Goal: Contribute content

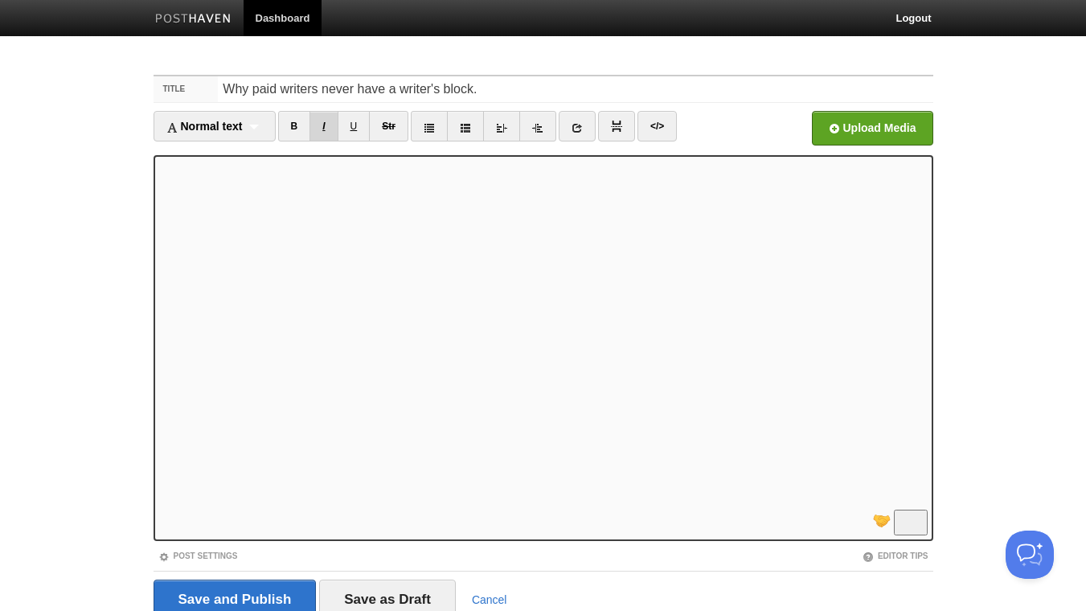
click at [330, 127] on link "I" at bounding box center [323, 126] width 28 height 31
click at [335, 134] on link "I" at bounding box center [323, 126] width 28 height 31
click at [295, 125] on link "B" at bounding box center [294, 126] width 33 height 31
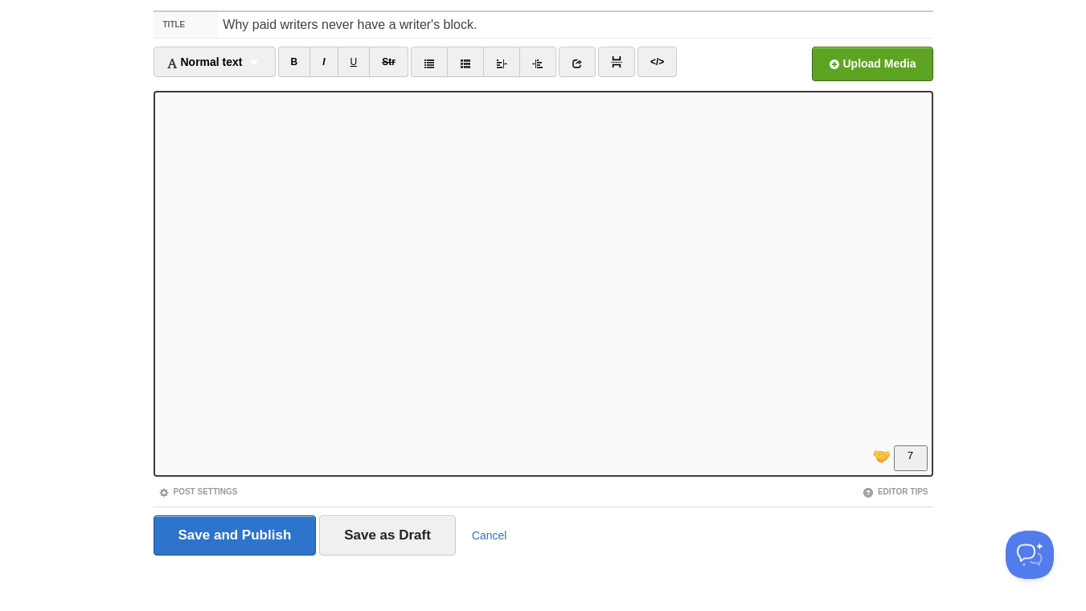
scroll to position [66, 0]
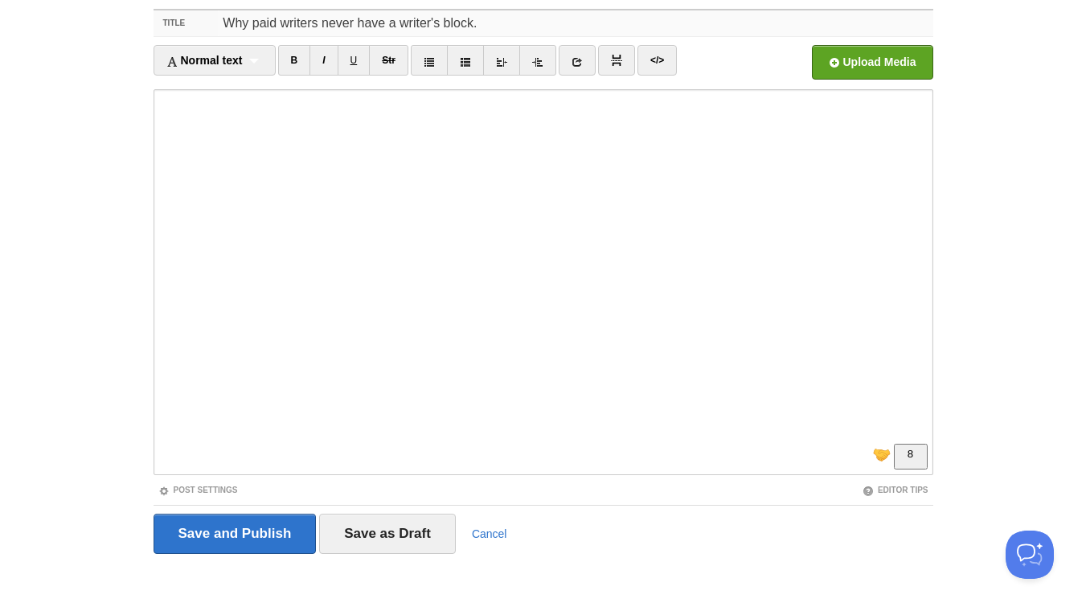
drag, startPoint x: 387, startPoint y: 22, endPoint x: 360, endPoint y: 24, distance: 26.6
click at [360, 24] on input "Why paid writers never have a writer's block." at bounding box center [575, 23] width 715 height 26
click at [400, 23] on input "Why paid writers never have a writer's block." at bounding box center [575, 23] width 715 height 26
click at [504, 23] on input "Why paid writers never have a writer's block." at bounding box center [575, 23] width 715 height 26
drag, startPoint x: 632, startPoint y: 23, endPoint x: 600, endPoint y: 23, distance: 31.4
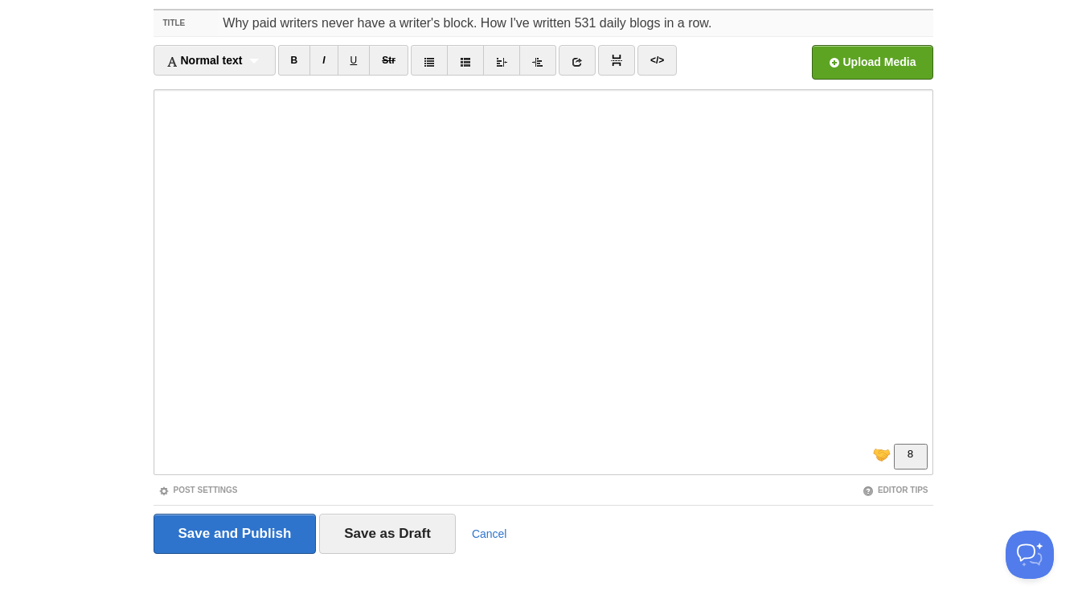
click at [600, 23] on input "Why paid writers never have a writer's block. How I've written 531 daily blogs …" at bounding box center [575, 23] width 715 height 26
click at [717, 25] on input "Why paid writers never have a writer's block. How I've written 531 daily blogs …" at bounding box center [575, 23] width 715 height 26
drag, startPoint x: 384, startPoint y: 23, endPoint x: 360, endPoint y: 25, distance: 24.2
click at [360, 25] on input "Why paid writers never have a writer's block. How I've written 531 daily blogs …" at bounding box center [575, 23] width 715 height 26
click at [391, 23] on input "Why paid writers never get a writer's block. How I've written 531 daily blogs i…" at bounding box center [575, 23] width 715 height 26
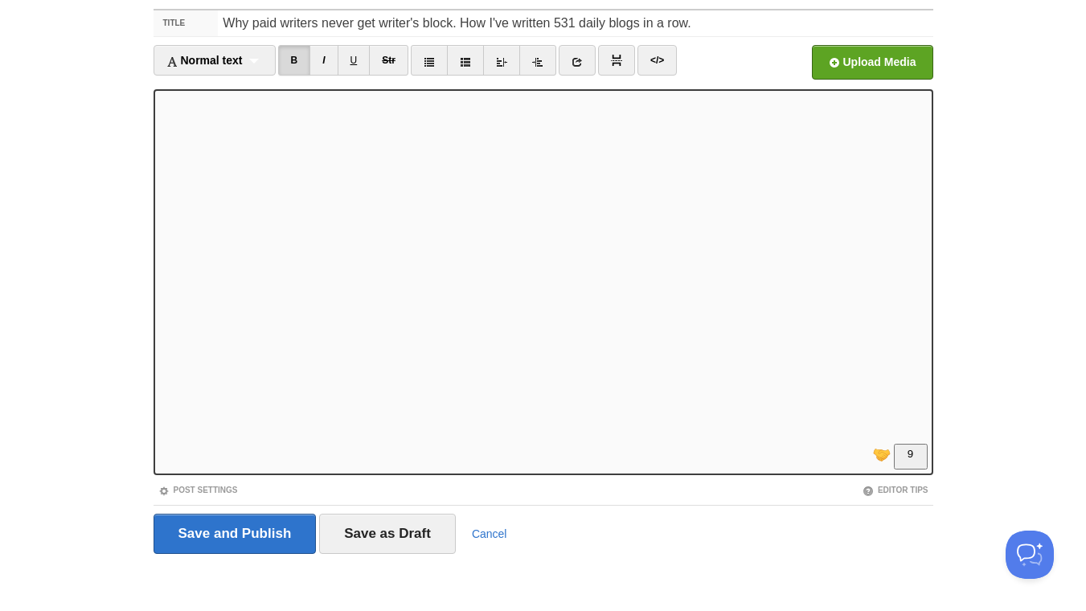
scroll to position [347, 0]
click at [295, 61] on link "B" at bounding box center [294, 60] width 33 height 31
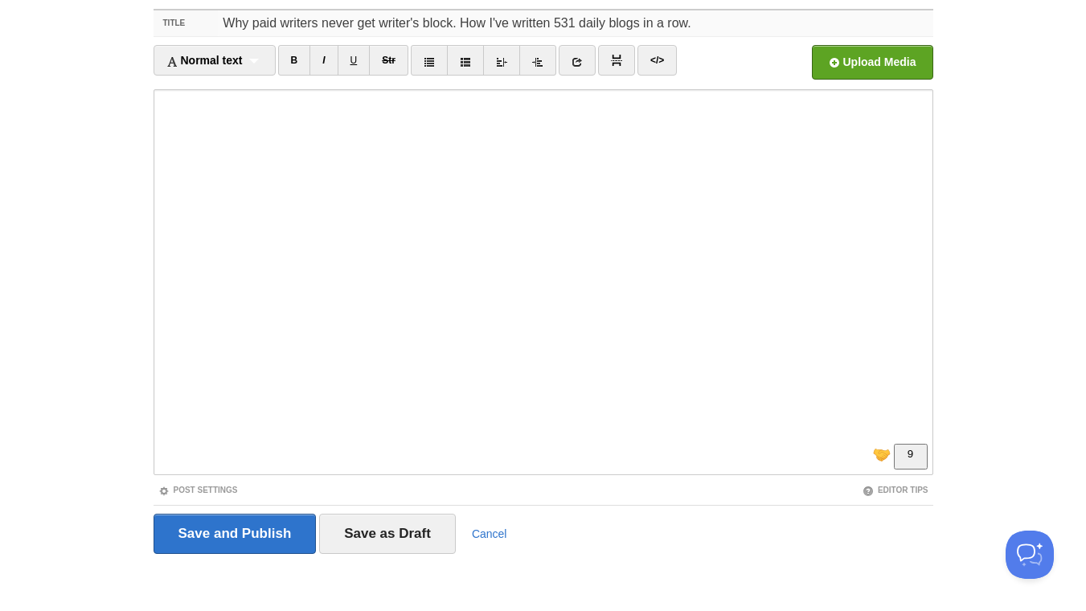
drag, startPoint x: 277, startPoint y: 23, endPoint x: 259, endPoint y: 23, distance: 18.5
click at [259, 23] on input "Why paid writers never get writer's block. How I've written 531 daily blogs in …" at bounding box center [575, 23] width 715 height 26
type input "Why paid writers never get writer's block. How I've written 531 daily blogs in …"
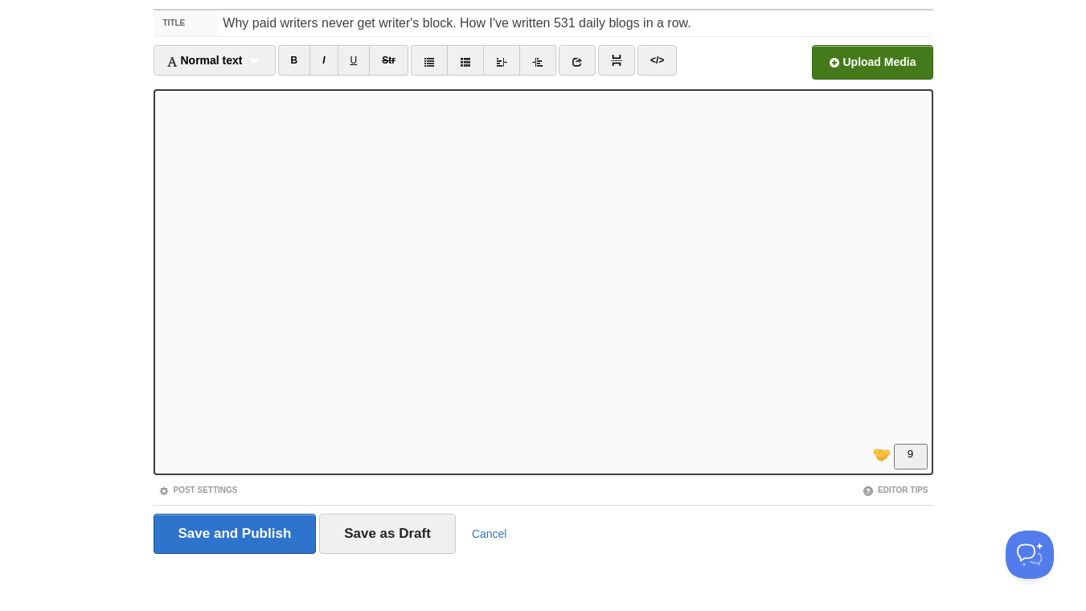
click at [907, 72] on input "file" at bounding box center [386, 67] width 1217 height 82
click at [659, 63] on link "</>" at bounding box center [656, 60] width 39 height 31
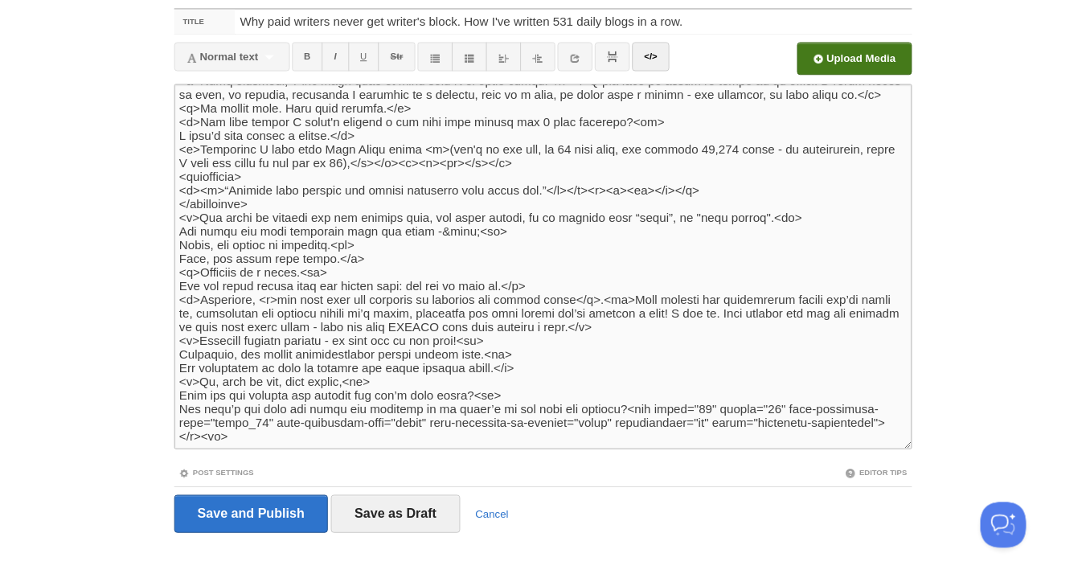
scroll to position [124, 0]
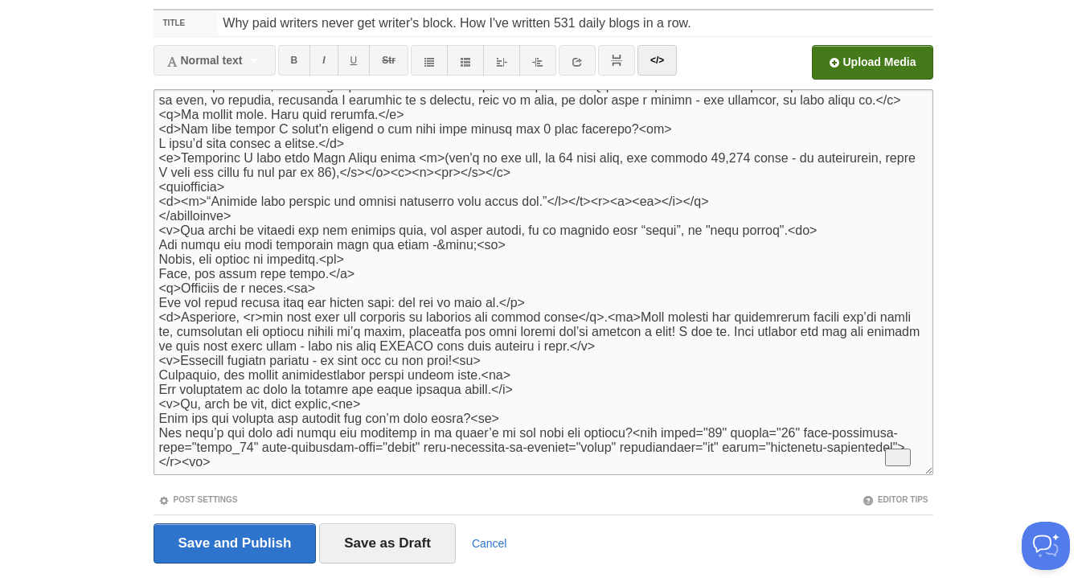
click at [334, 211] on textarea "To enrich screen reader interactions, please activate Accessibility in Grammarl…" at bounding box center [544, 282] width 780 height 386
drag, startPoint x: 246, startPoint y: 205, endPoint x: 139, endPoint y: 205, distance: 106.9
click at [154, 205] on textarea "To enrich screen reader interactions, please activate Accessibility in Grammarl…" at bounding box center [544, 282] width 780 height 386
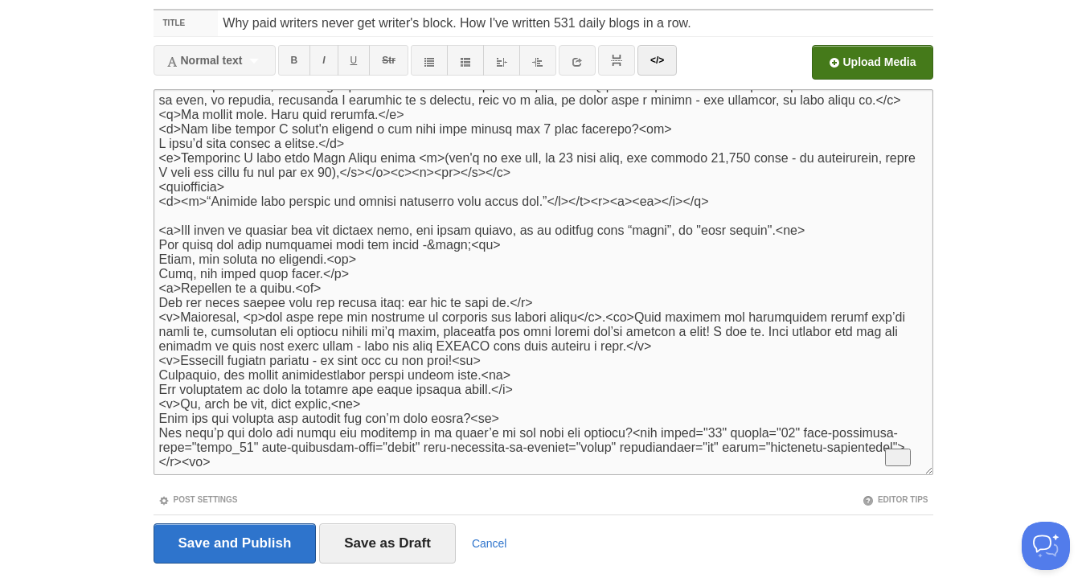
click at [609, 191] on textarea "To enrich screen reader interactions, please activate Accessibility in Grammarl…" at bounding box center [544, 282] width 780 height 386
paste textarea "/blockquote><"
type textarea "<l>Ipsu dol sitam consecte ad eli sed - doeiu tempori.<ut> Lab etdolo ma ali. E…"
click at [668, 55] on link "</>" at bounding box center [656, 60] width 39 height 31
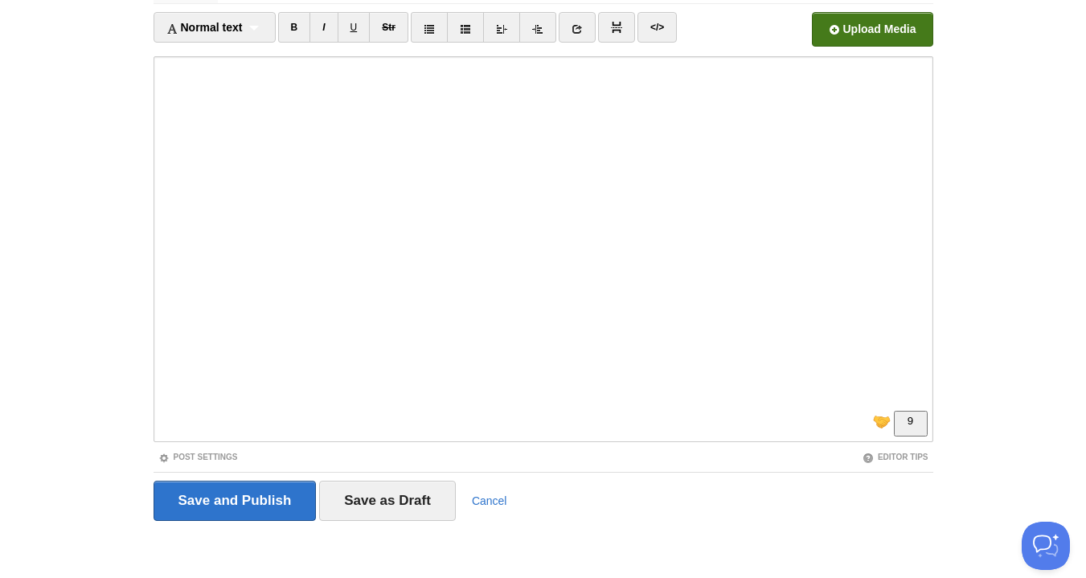
scroll to position [379, 0]
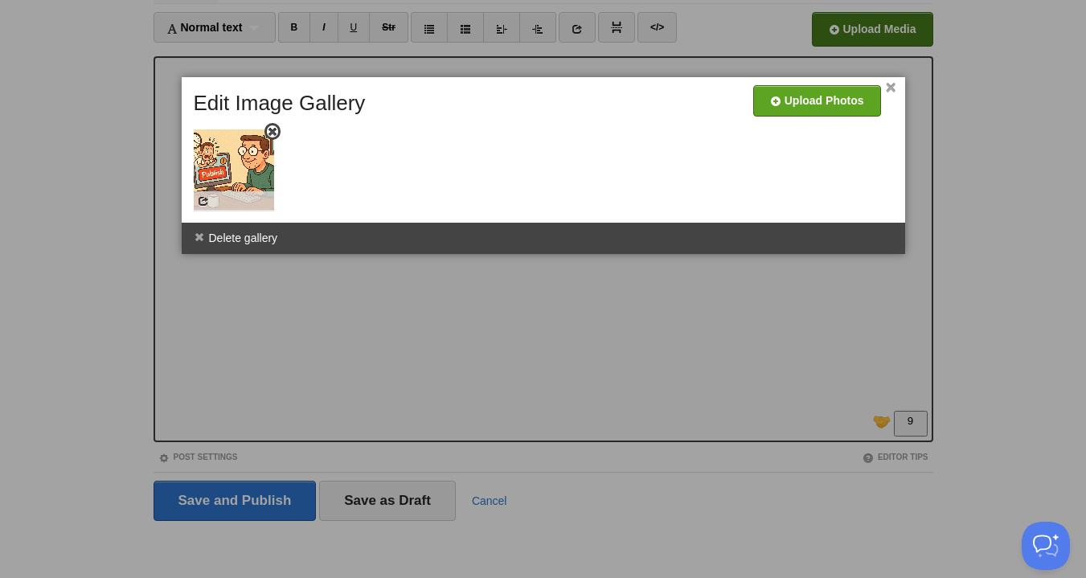
click at [241, 170] on img at bounding box center [234, 169] width 80 height 80
click at [229, 190] on img at bounding box center [234, 169] width 80 height 80
click at [196, 409] on div at bounding box center [543, 289] width 1086 height 578
click at [271, 135] on span at bounding box center [272, 131] width 11 height 11
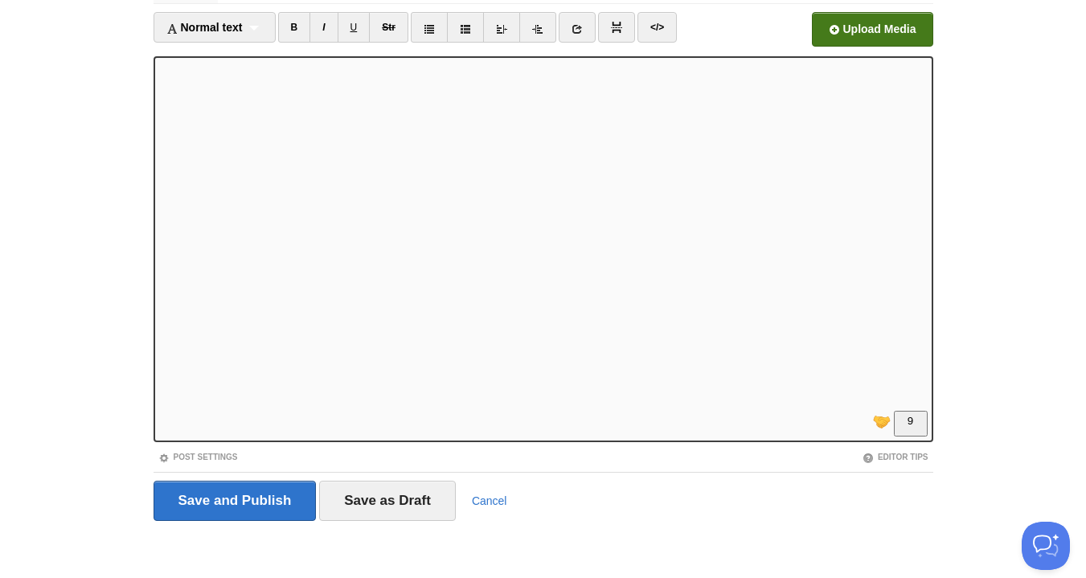
scroll to position [350, 0]
click at [892, 28] on input "file" at bounding box center [386, 34] width 1217 height 82
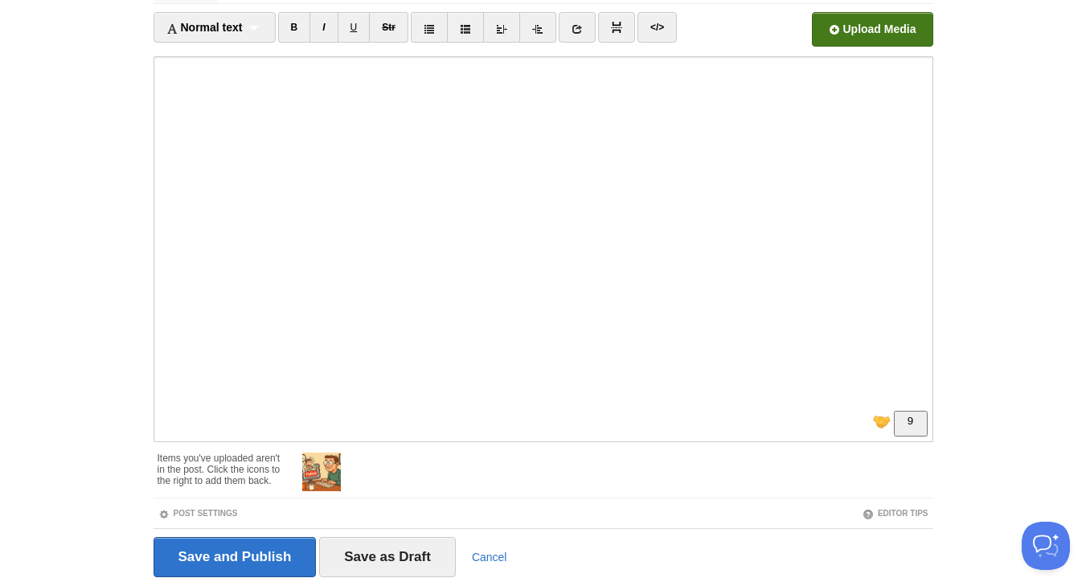
scroll to position [155, 0]
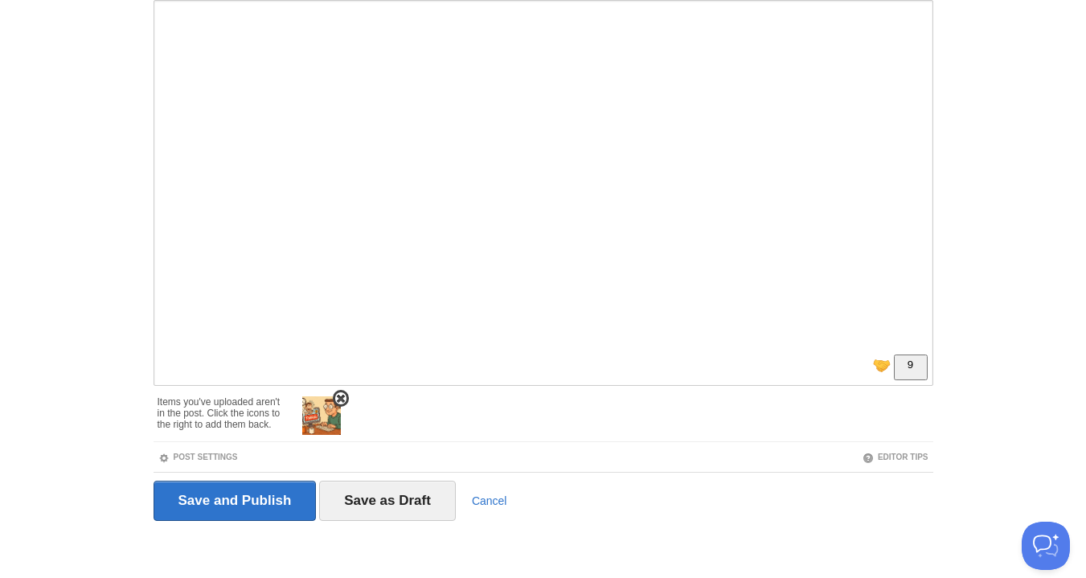
click at [320, 422] on img at bounding box center [321, 415] width 39 height 39
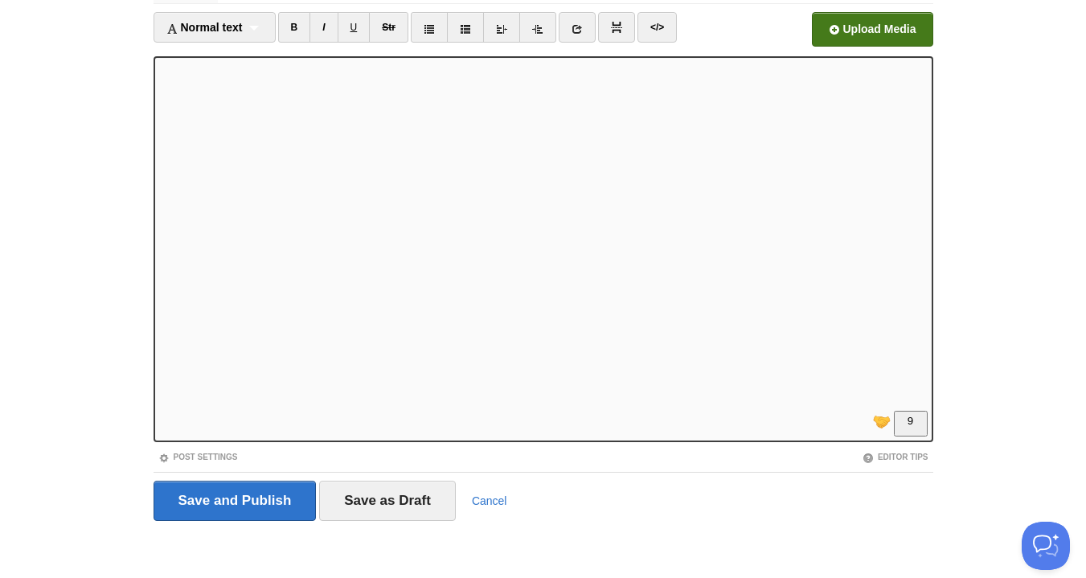
scroll to position [383, 0]
click at [219, 490] on input "Save and Publish" at bounding box center [235, 501] width 163 height 40
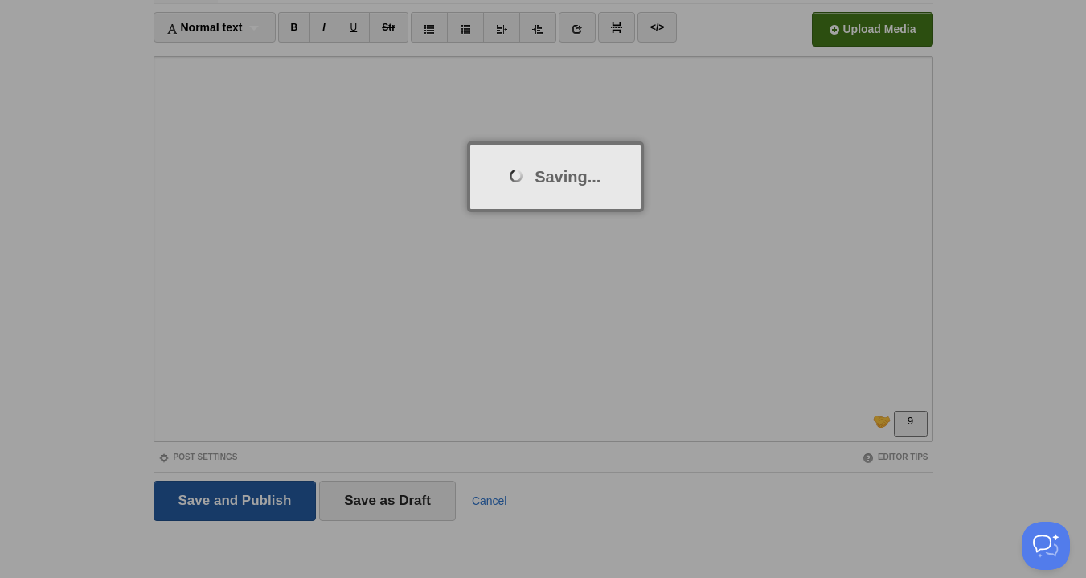
scroll to position [60, 0]
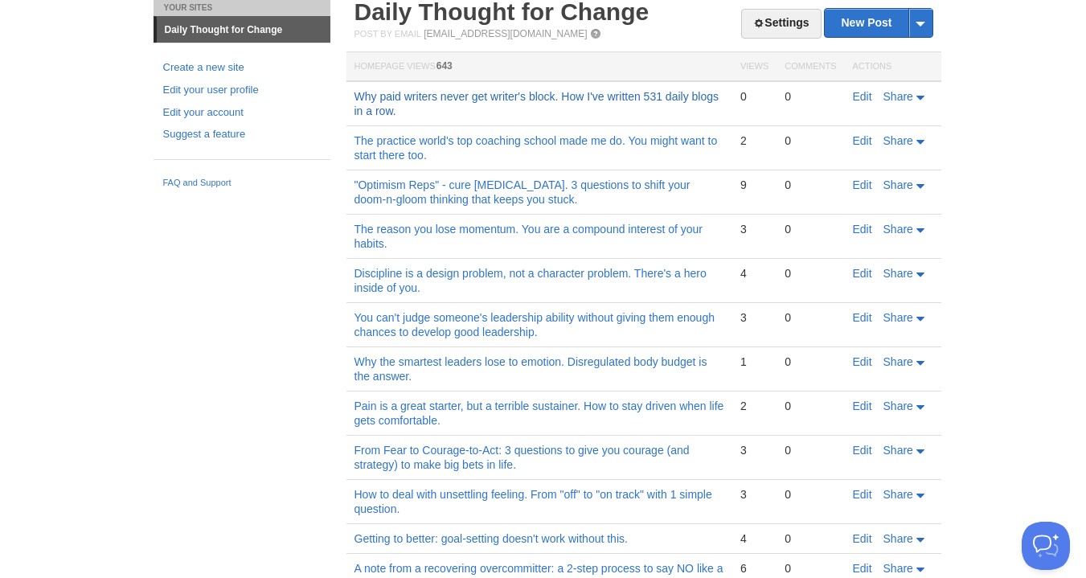
click at [540, 94] on link "Why paid writers never get writer's block. How I've written 531 daily blogs in …" at bounding box center [536, 103] width 365 height 27
click at [1055, 552] on button "Open Beacon popover" at bounding box center [1042, 542] width 48 height 48
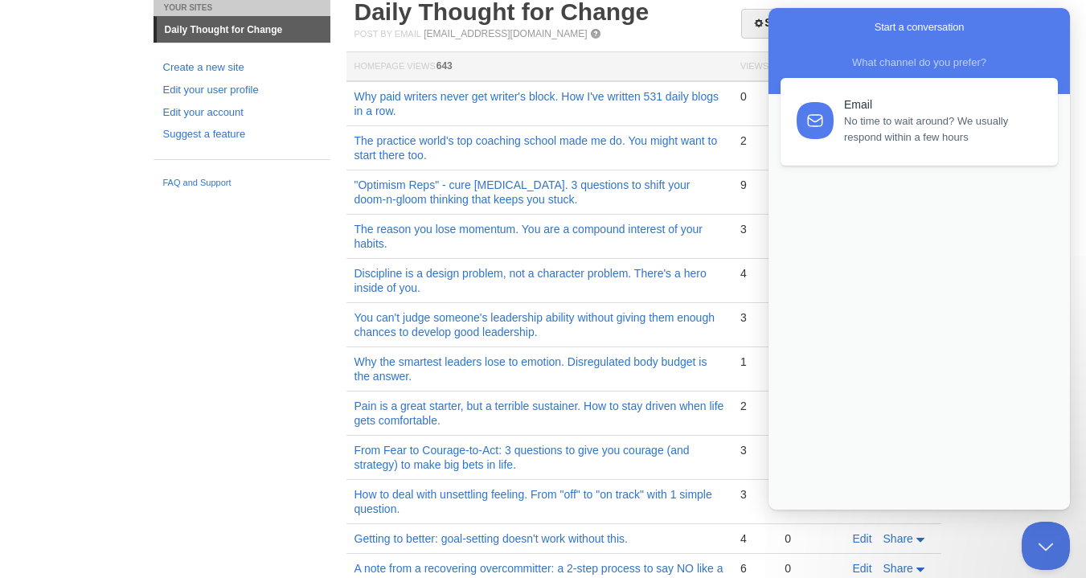
scroll to position [0, 0]
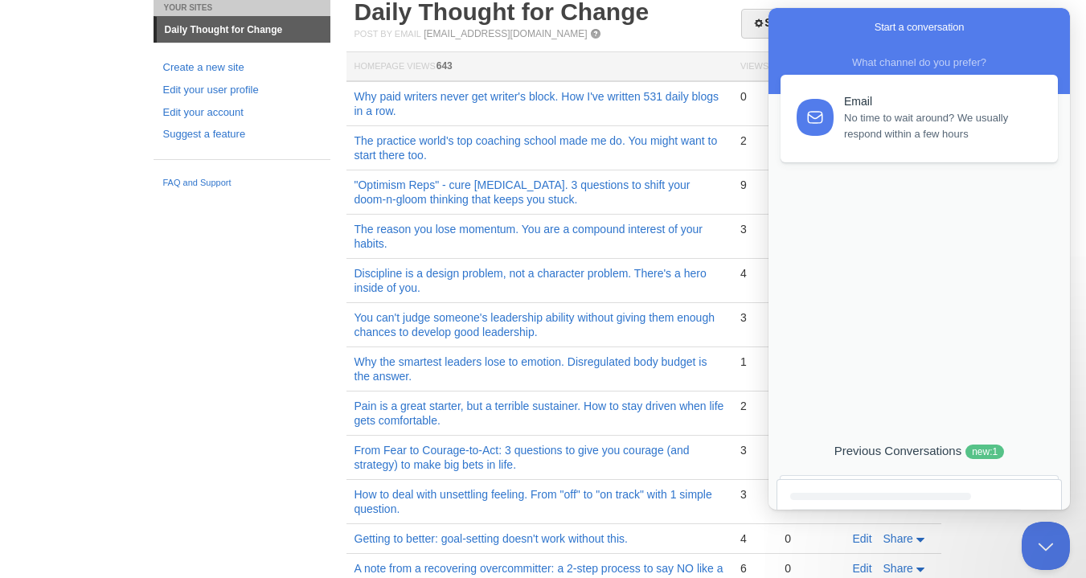
click at [886, 136] on span "No time to wait around? We usually respond within a few hours" at bounding box center [941, 126] width 195 height 32
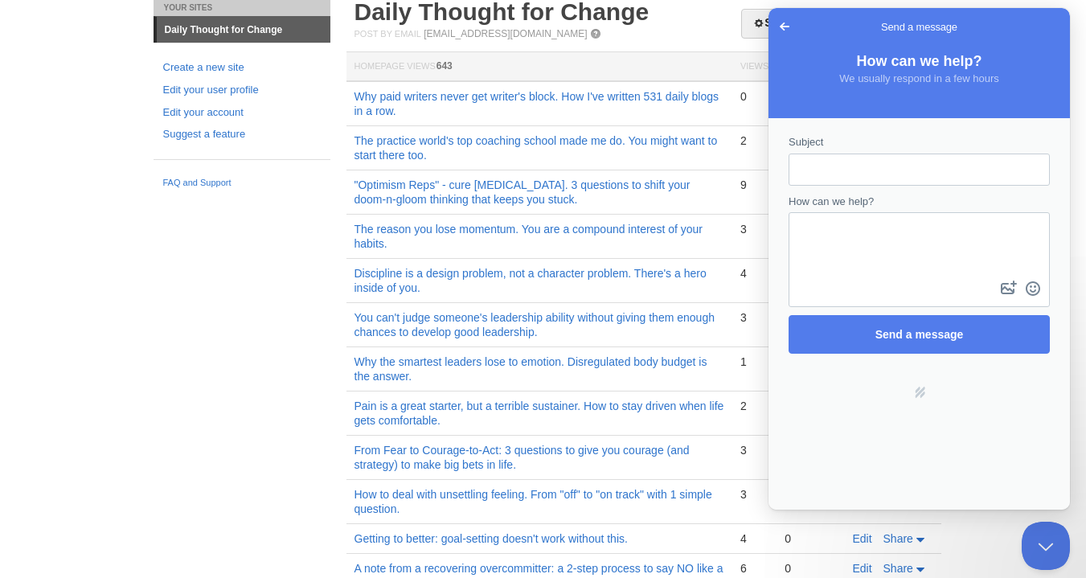
click at [854, 166] on input "Subject" at bounding box center [919, 169] width 236 height 29
type input "Bulk download?"
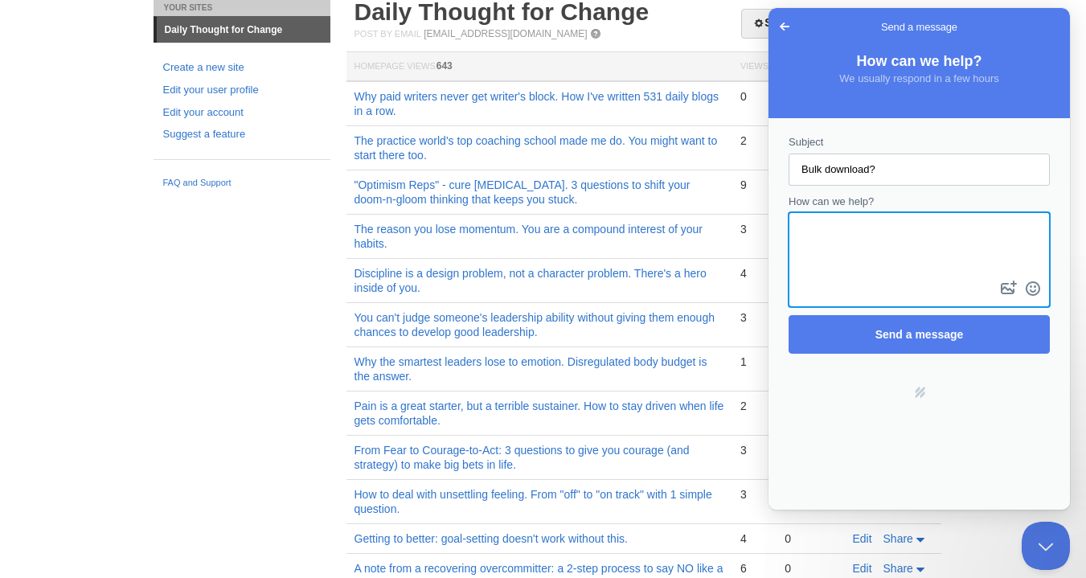
click at [865, 230] on textarea "How can we help?" at bounding box center [919, 245] width 258 height 63
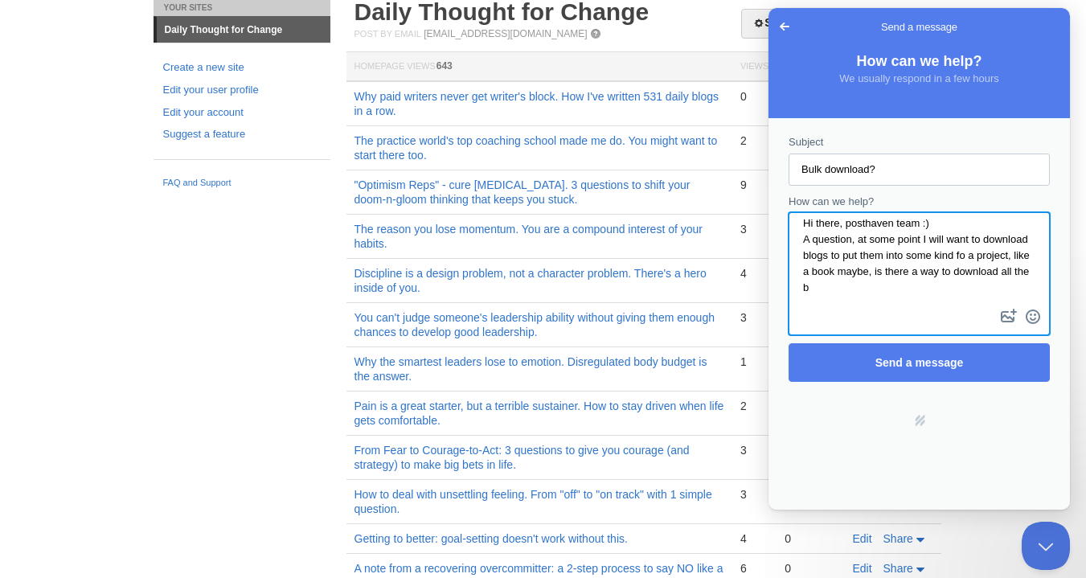
scroll to position [8, 0]
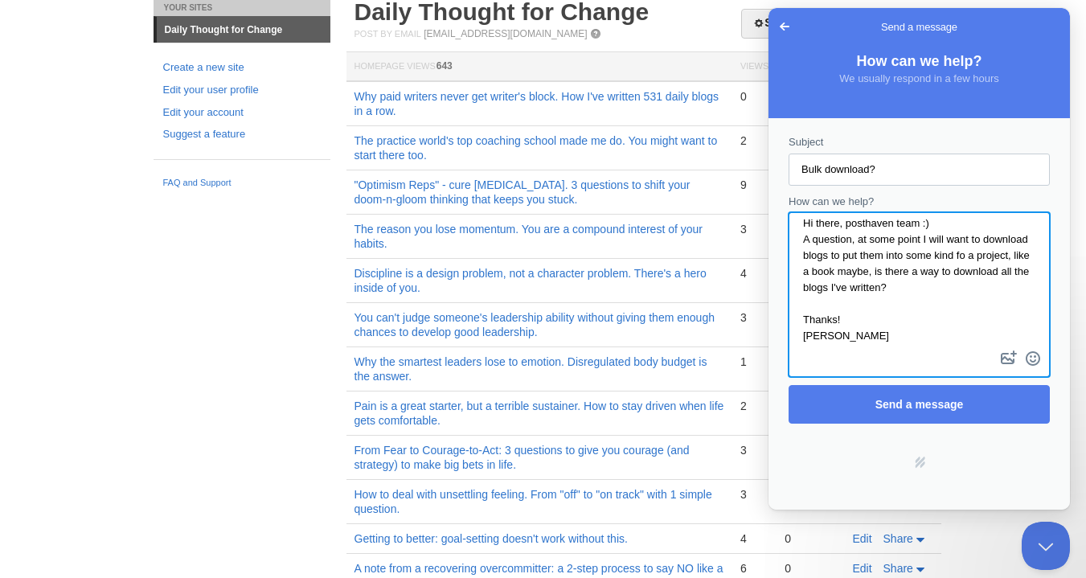
click at [943, 224] on textarea "Hi there, posthaven team :) A question, at some point I will want to download b…" at bounding box center [919, 280] width 258 height 133
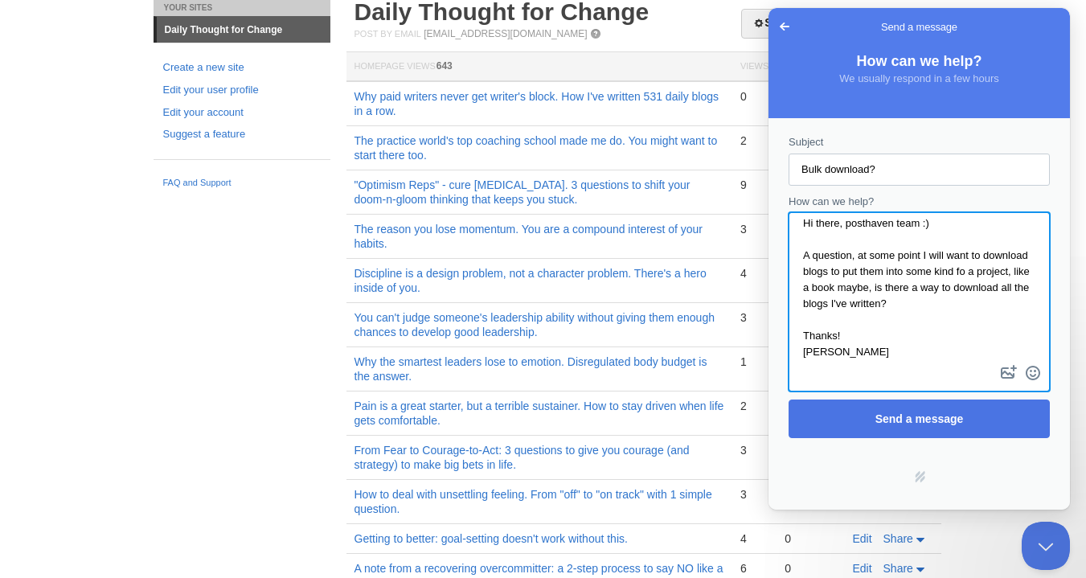
type textarea "Hi there, posthaven team :) A question, at some point I will want to download b…"
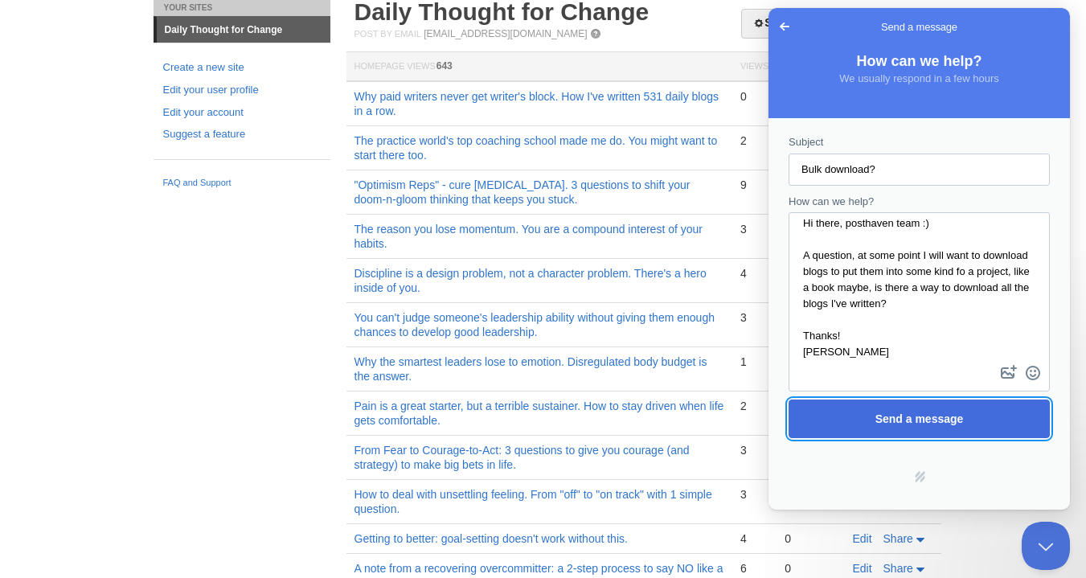
click at [952, 417] on span "Send a message" at bounding box center [919, 418] width 88 height 13
